Goal: Task Accomplishment & Management: Manage account settings

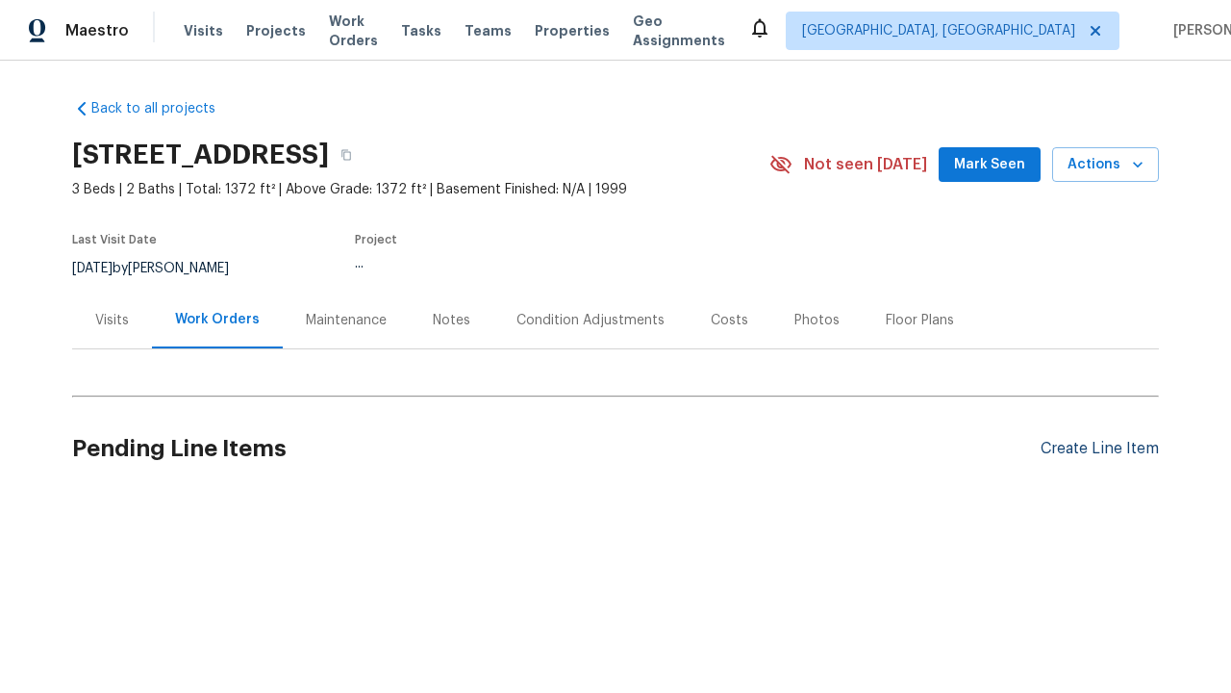
click at [1100, 448] on div "Create Line Item" at bounding box center [1100, 449] width 118 height 18
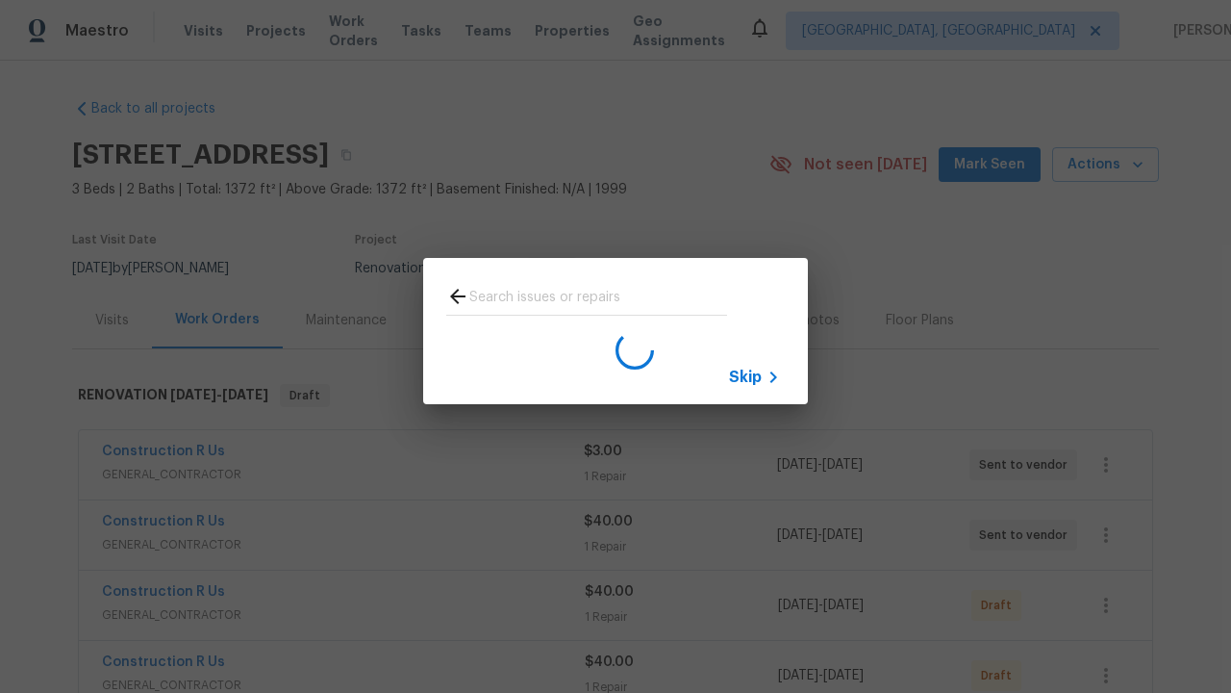
click at [746, 376] on span "Skip" at bounding box center [745, 377] width 33 height 19
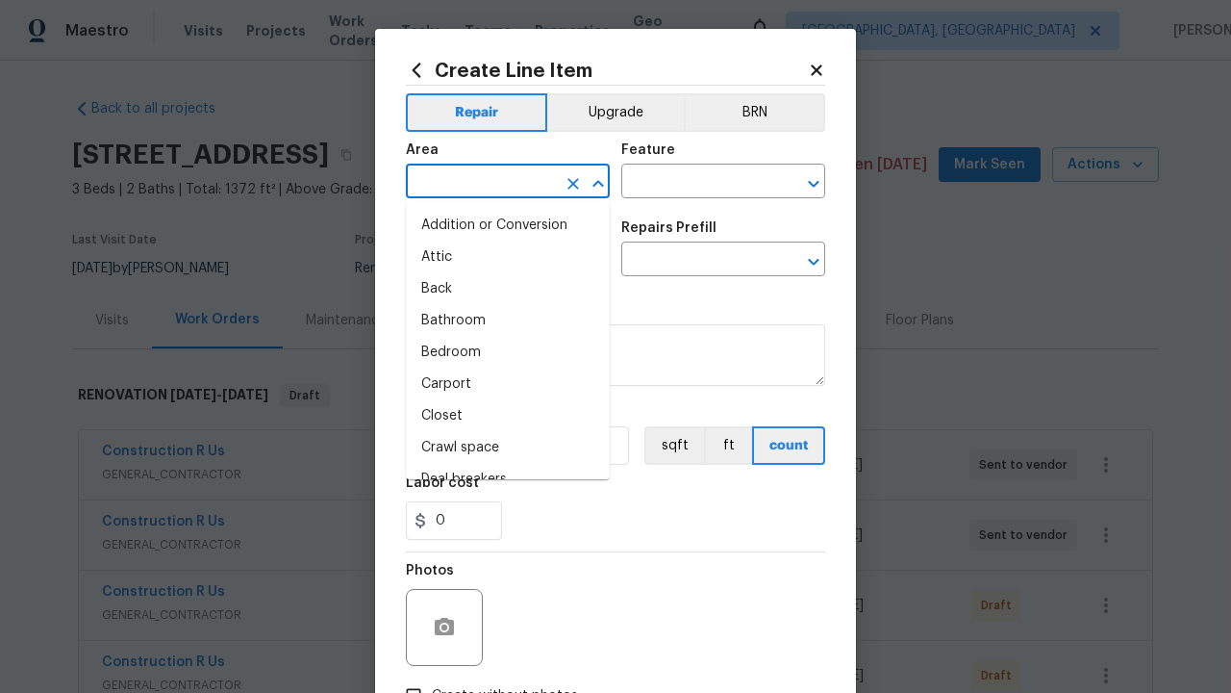
click at [508, 352] on li "Bedroom" at bounding box center [508, 353] width 204 height 32
type input "Bedroom"
type input "Flooring"
type input "Wallpaper"
type input "Remove"
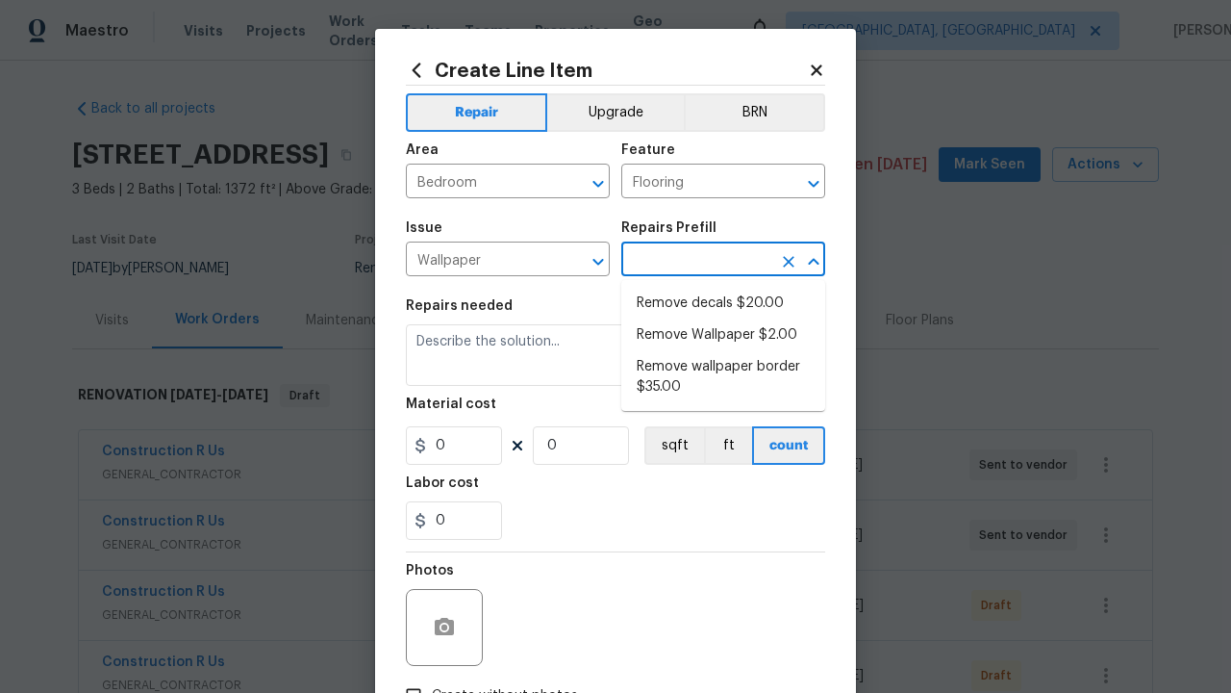
click at [723, 303] on li "Remove decals $20.00" at bounding box center [724, 304] width 204 height 32
type input "Walls and Ceiling"
type textarea "Remove decals from door/wall/ceiling"
type input "1"
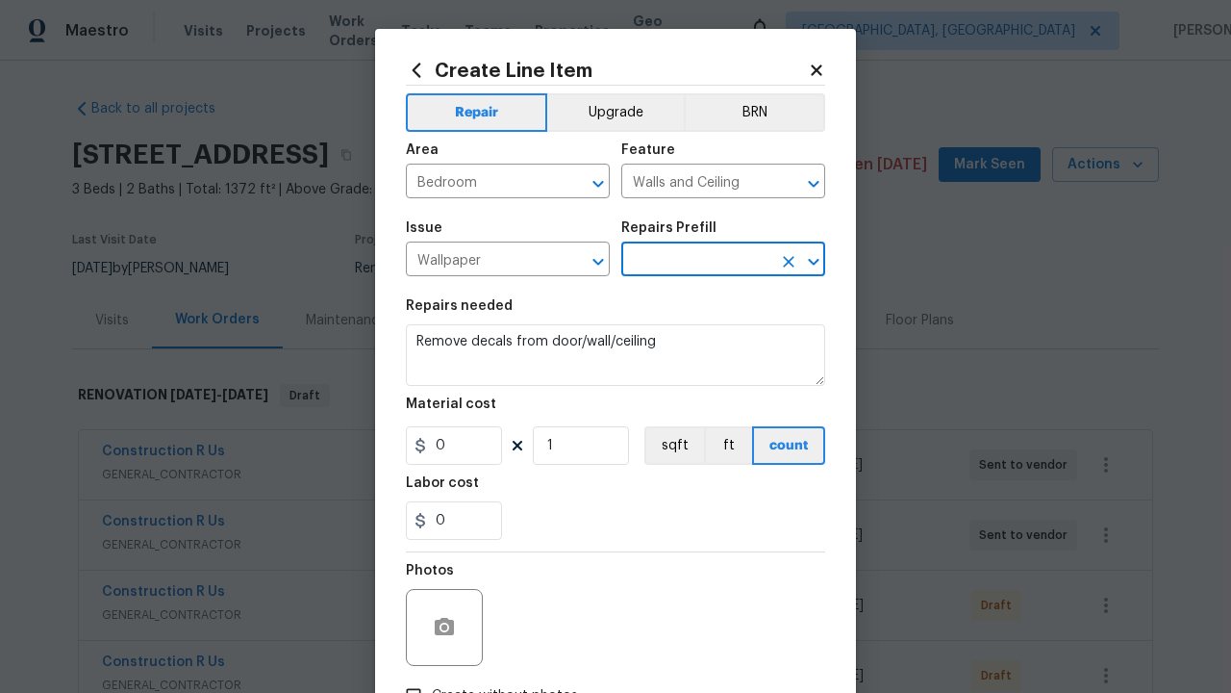
type input "Remove decals $20.00"
type input "20"
type input "Remove decals $20.00"
type input "2"
click at [673, 445] on button "sqft" at bounding box center [675, 445] width 60 height 38
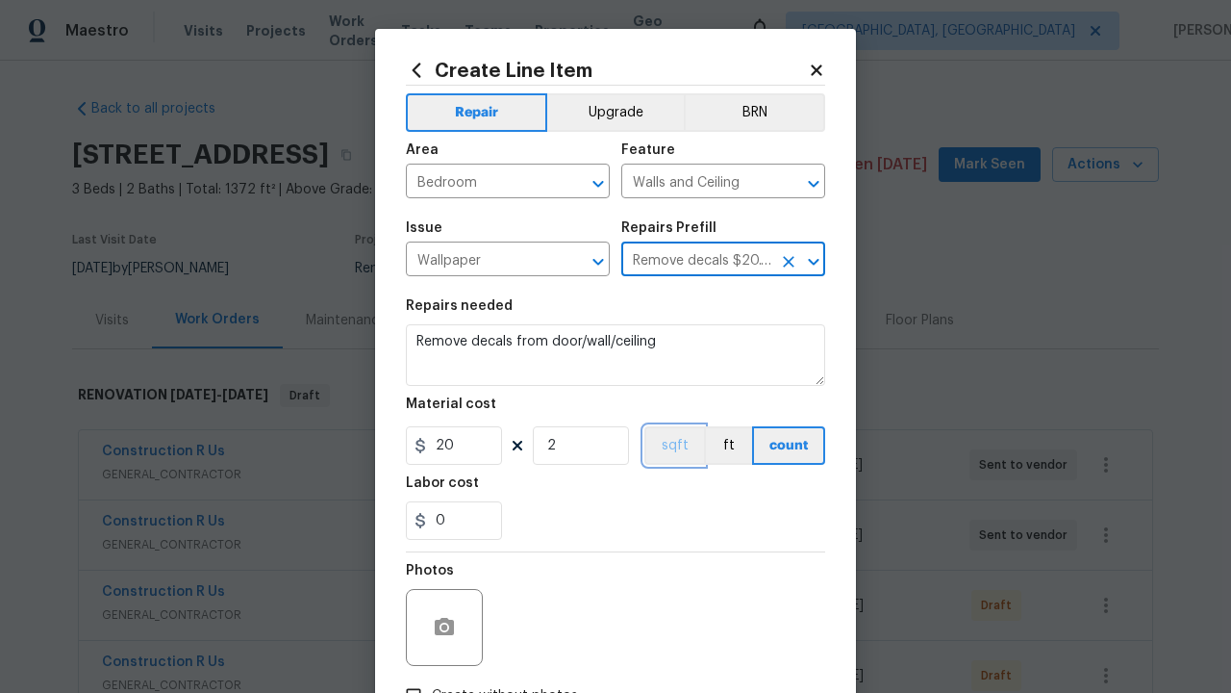
click at [414, 677] on input "Create without photos" at bounding box center [413, 695] width 37 height 37
checkbox input "true"
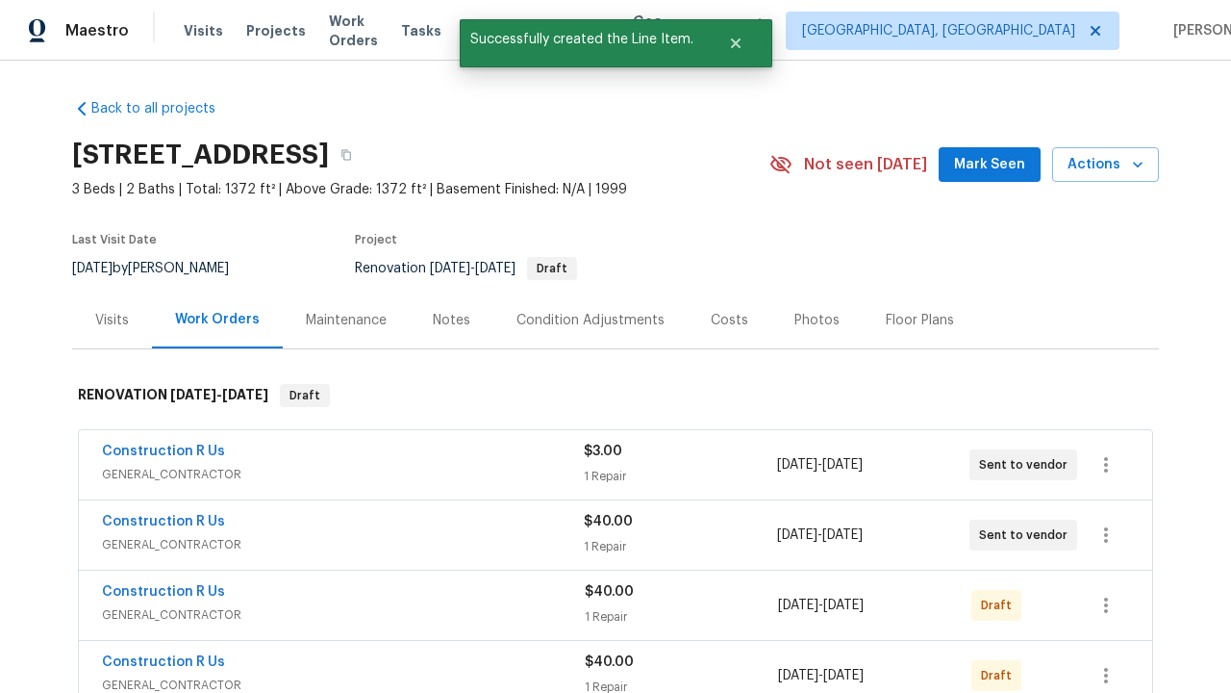
checkbox input "true"
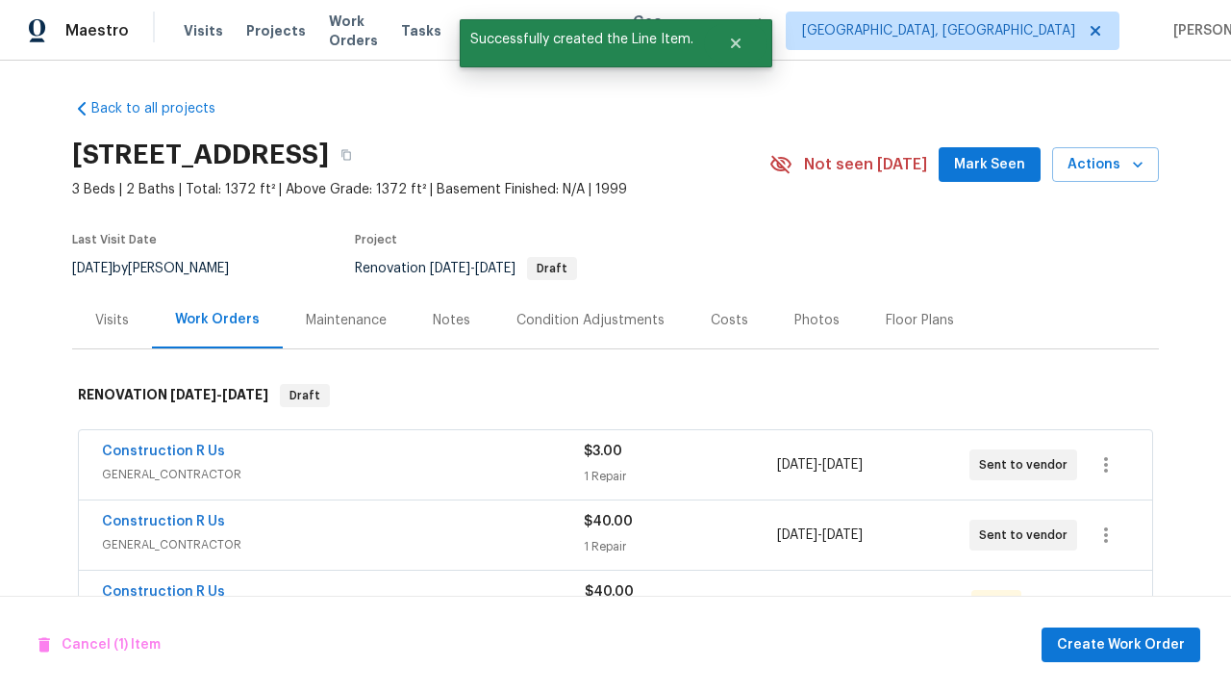
click at [1125, 644] on span "Create Work Order" at bounding box center [1121, 645] width 128 height 24
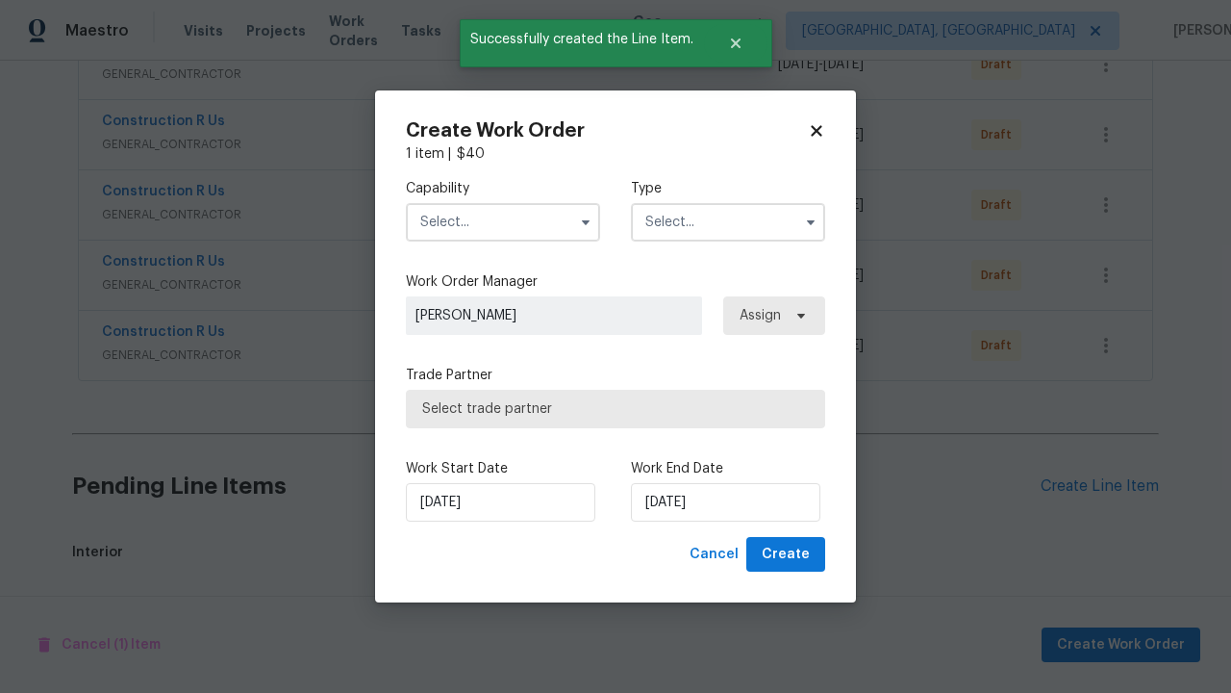
click at [503, 221] on input "text" at bounding box center [503, 222] width 194 height 38
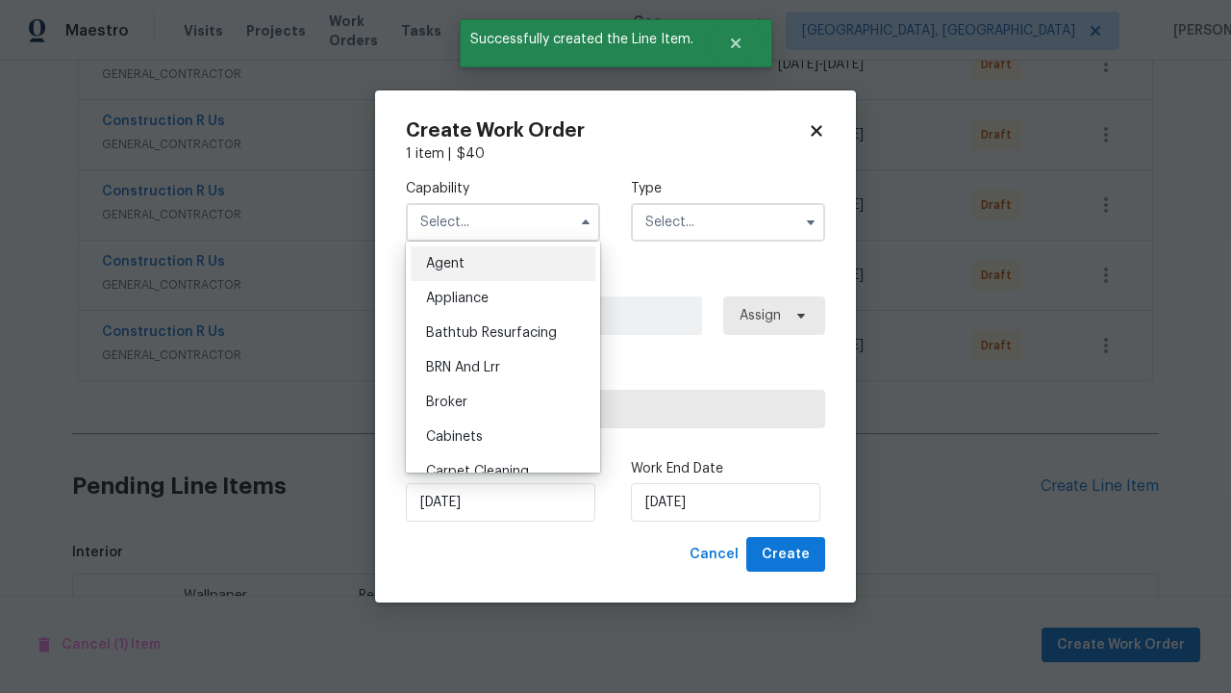
scroll to position [910, 0]
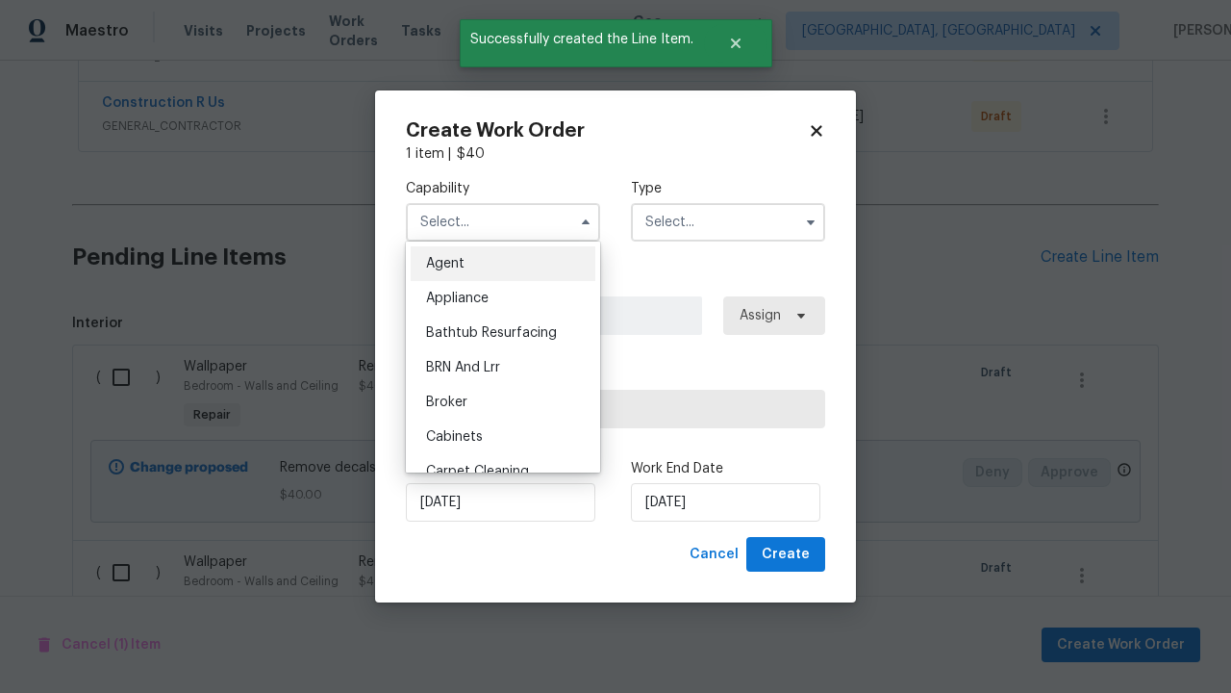
type input "General Contractor"
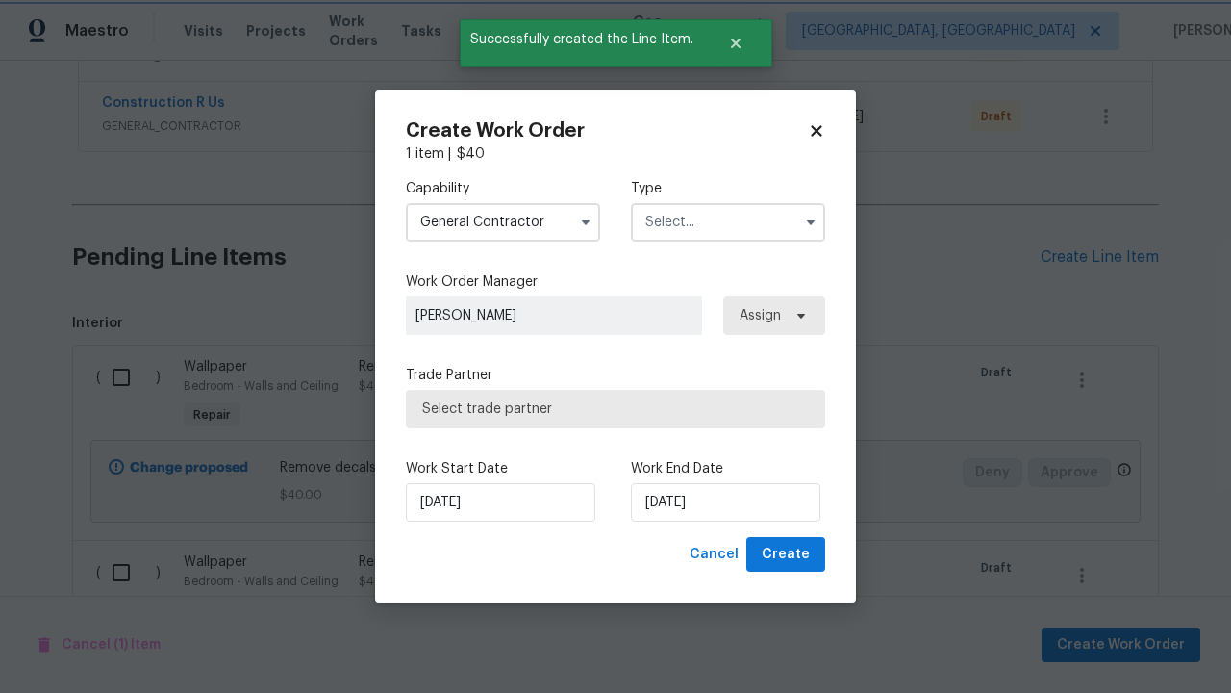
click at [728, 221] on input "text" at bounding box center [728, 222] width 194 height 38
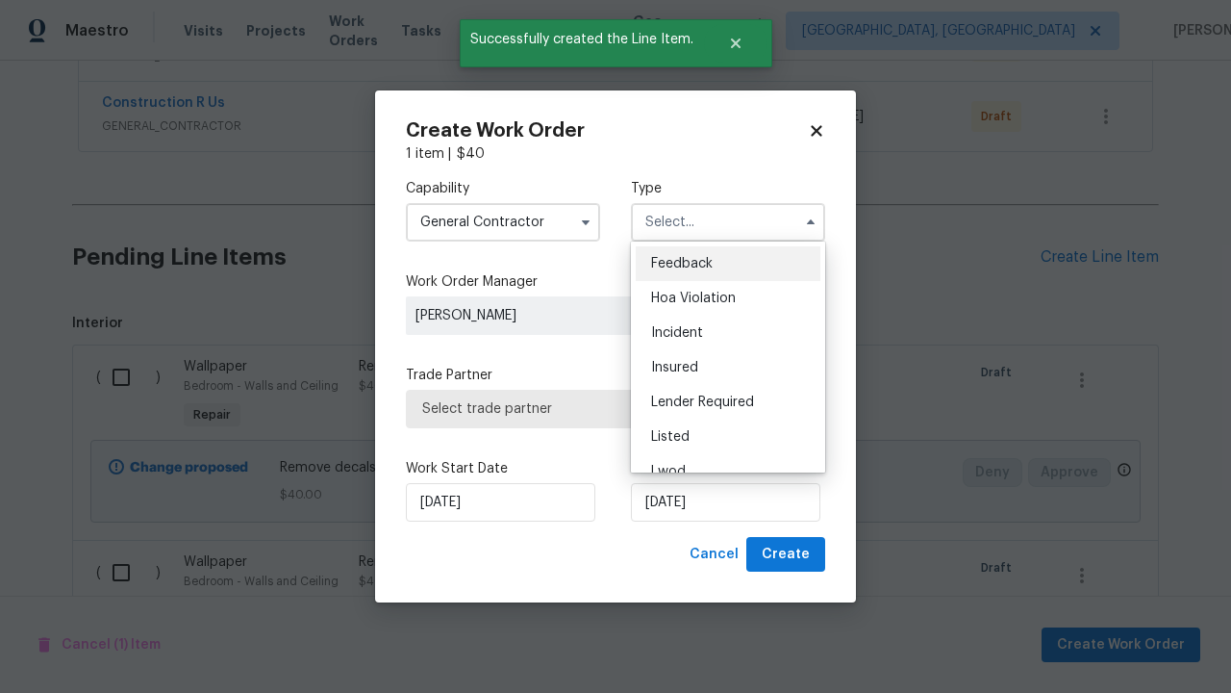
click at [686, 569] on span "Renovation" at bounding box center [686, 575] width 71 height 13
type input "Renovation"
click at [601, 408] on span "Select trade partner" at bounding box center [615, 408] width 387 height 19
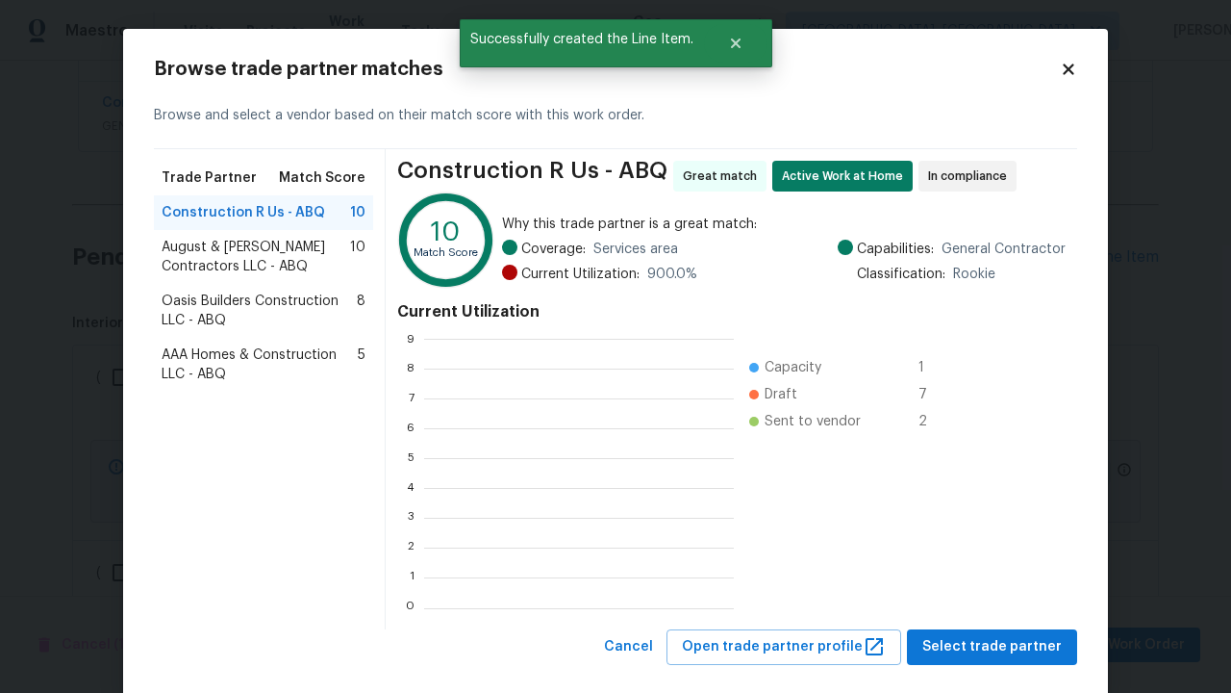
scroll to position [269, 310]
click at [998, 647] on span "Select trade partner" at bounding box center [993, 647] width 140 height 24
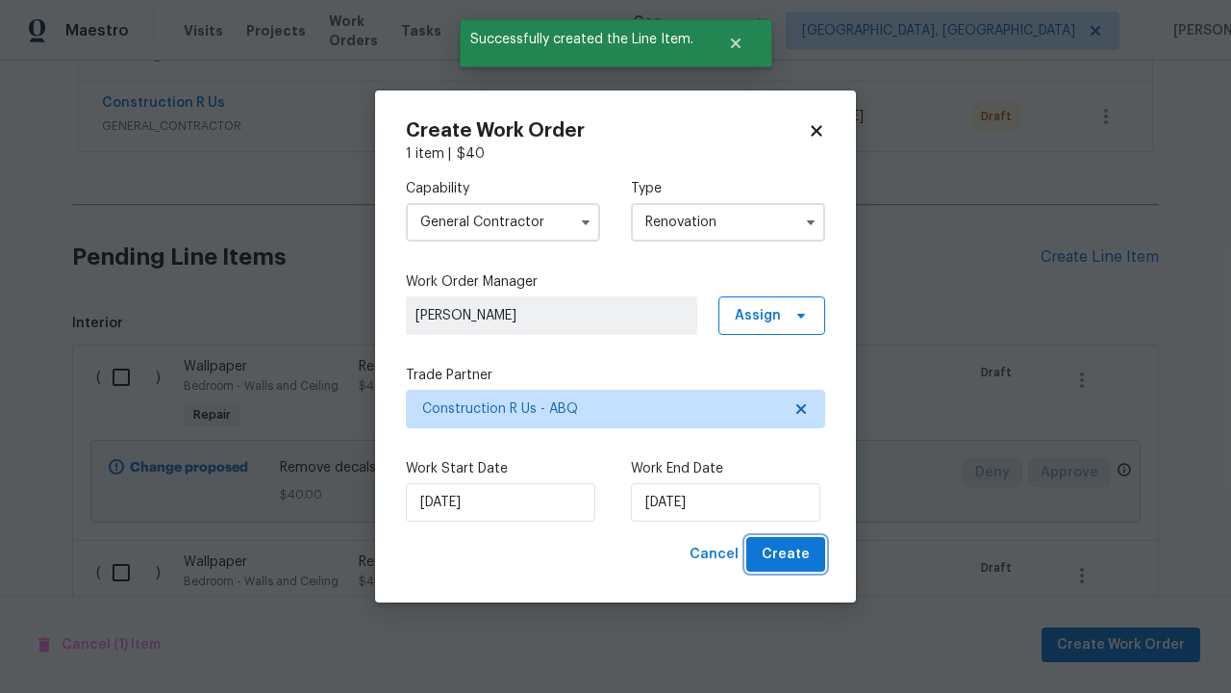
click at [788, 554] on span "Create" at bounding box center [786, 555] width 48 height 24
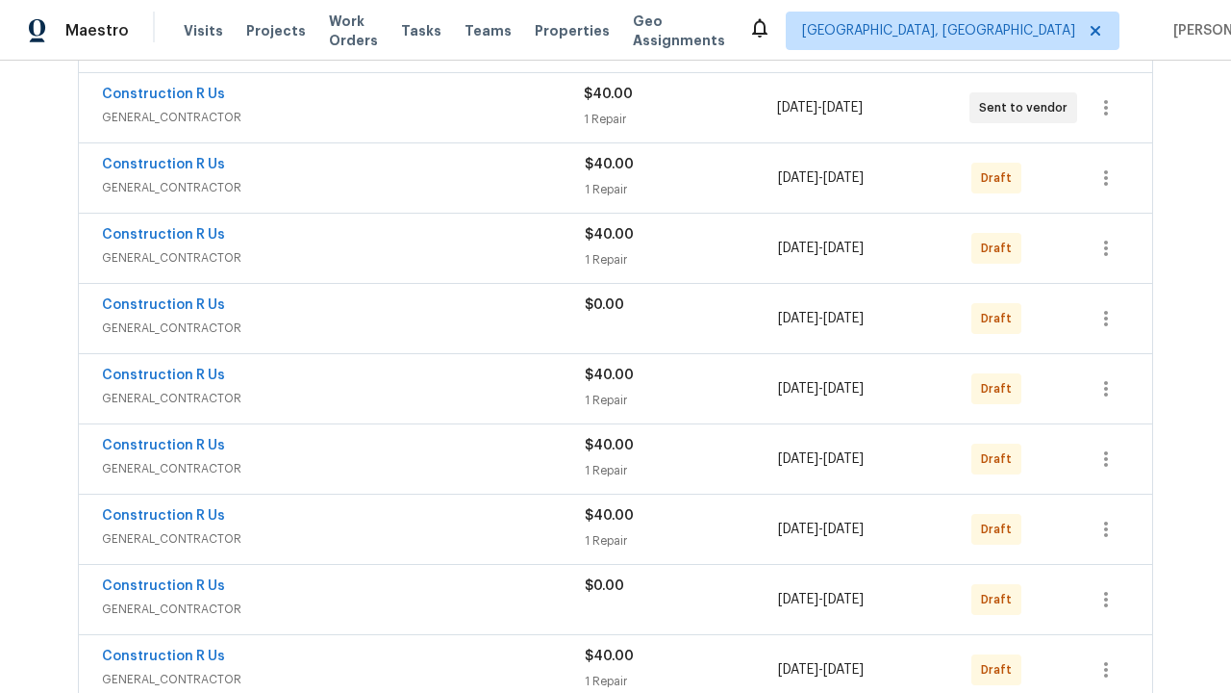
click at [1106, 662] on icon "button" at bounding box center [1106, 669] width 4 height 15
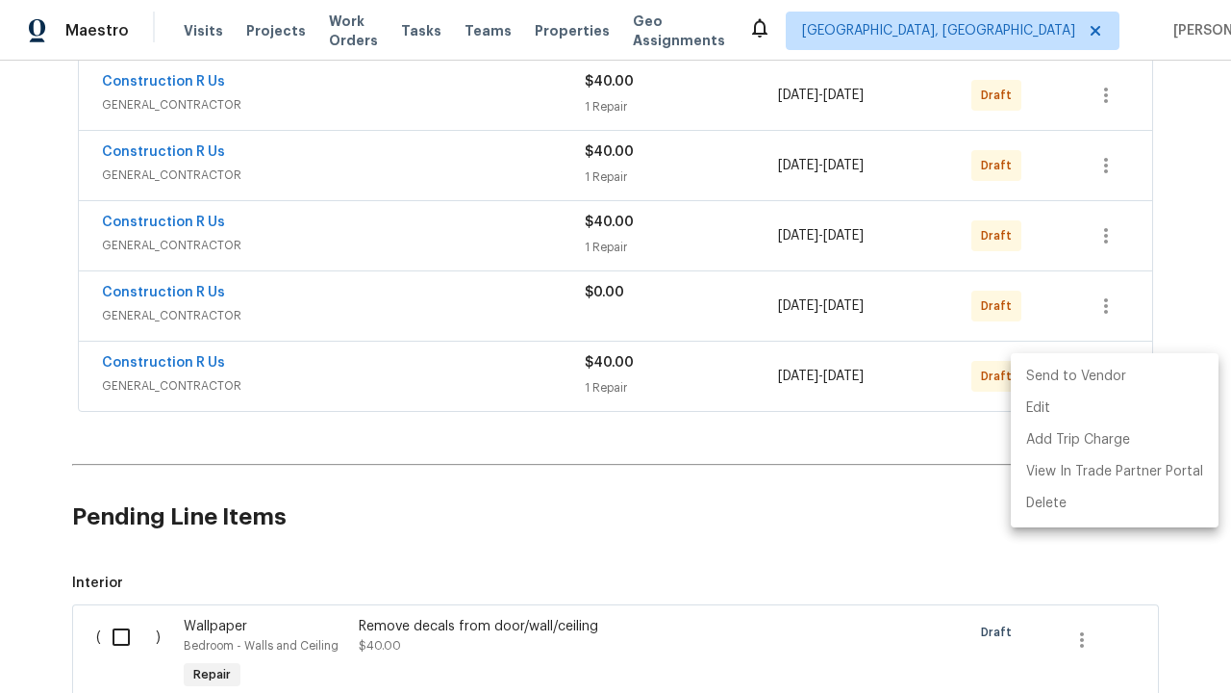
click at [1113, 376] on li "Send to Vendor" at bounding box center [1115, 377] width 208 height 32
